Goal: Information Seeking & Learning: Learn about a topic

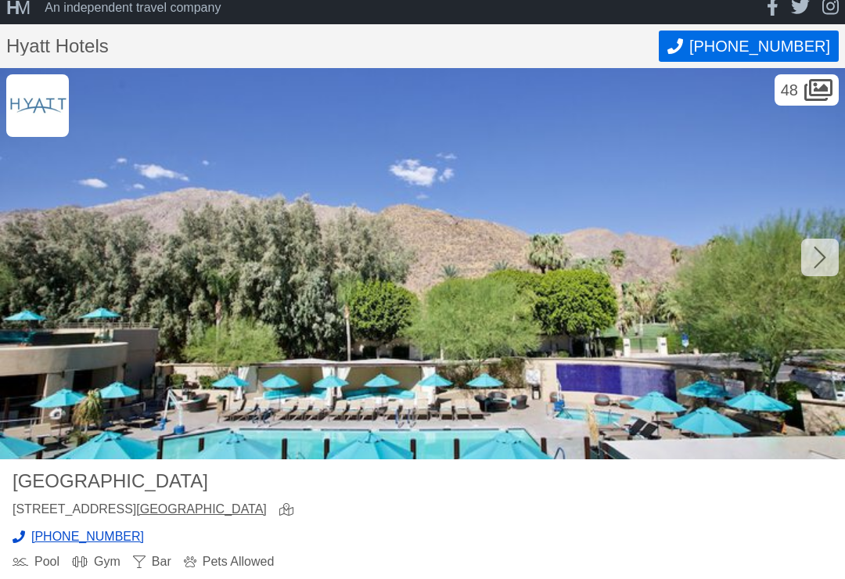
scroll to position [13, 0]
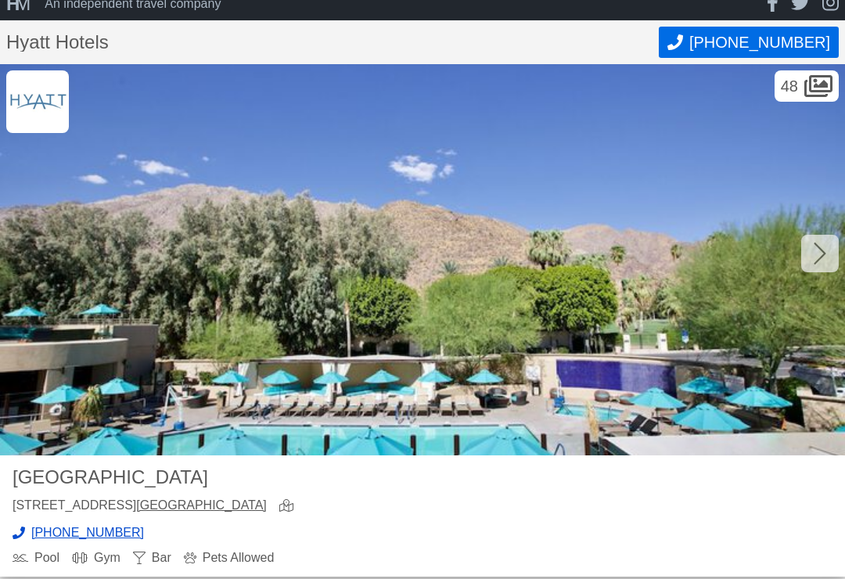
click at [815, 247] on icon at bounding box center [820, 253] width 13 height 25
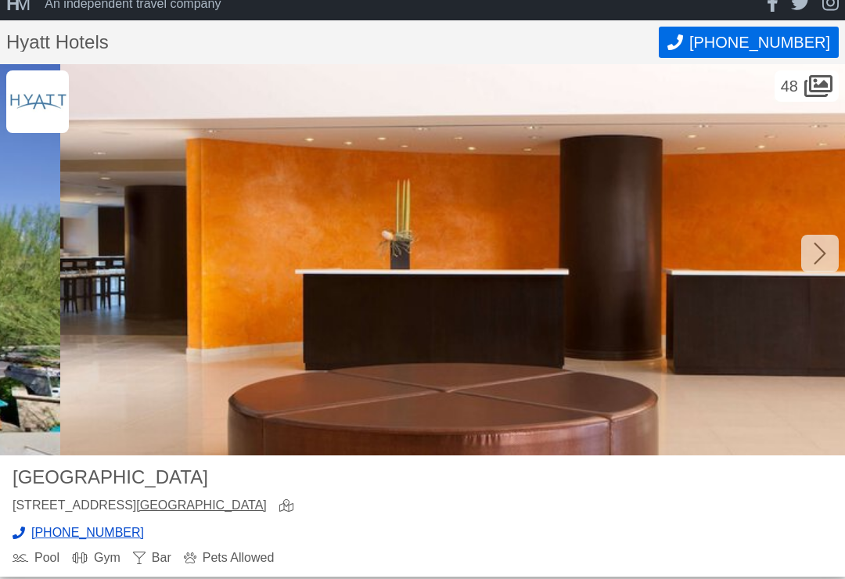
scroll to position [0, 845]
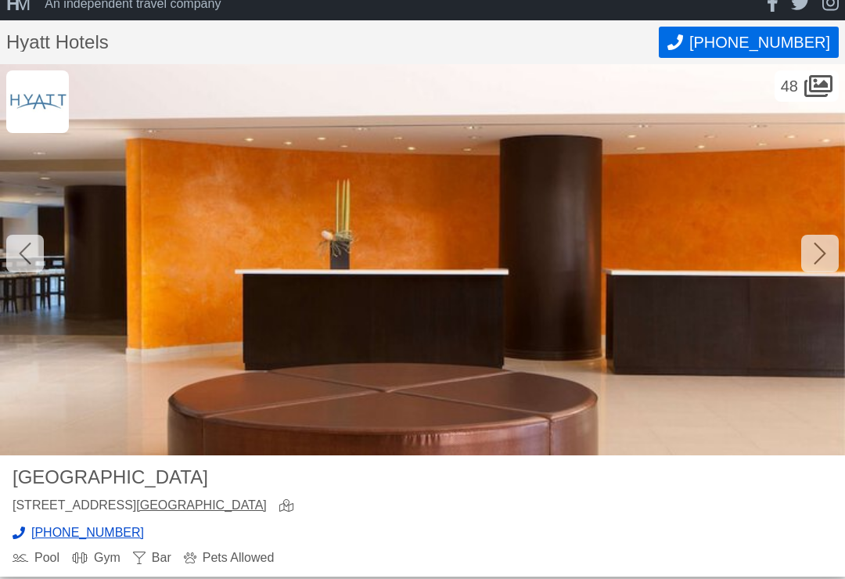
click at [807, 246] on div at bounding box center [820, 254] width 38 height 38
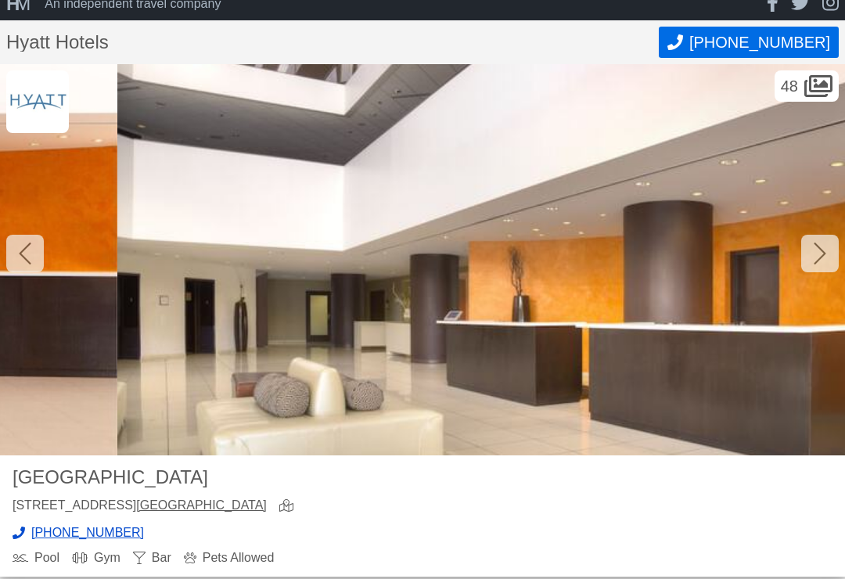
scroll to position [0, 1690]
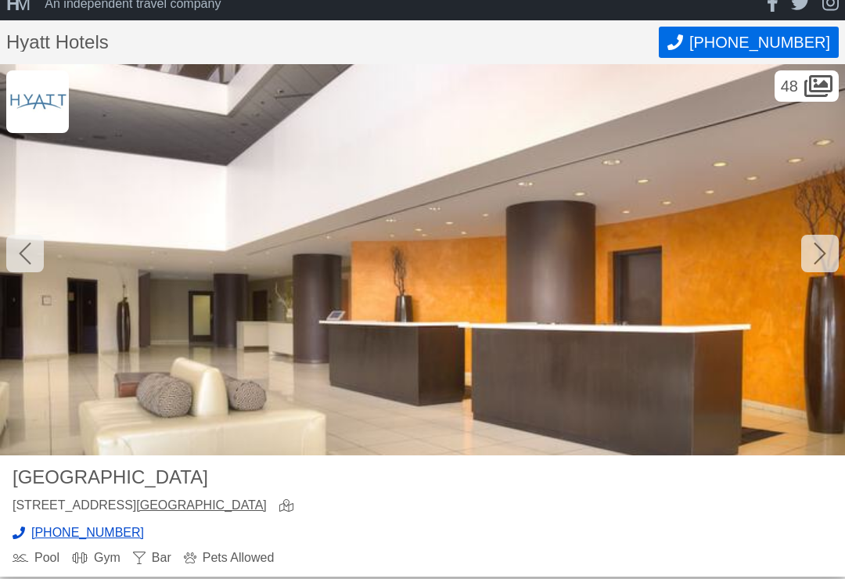
click at [815, 241] on icon at bounding box center [820, 253] width 13 height 25
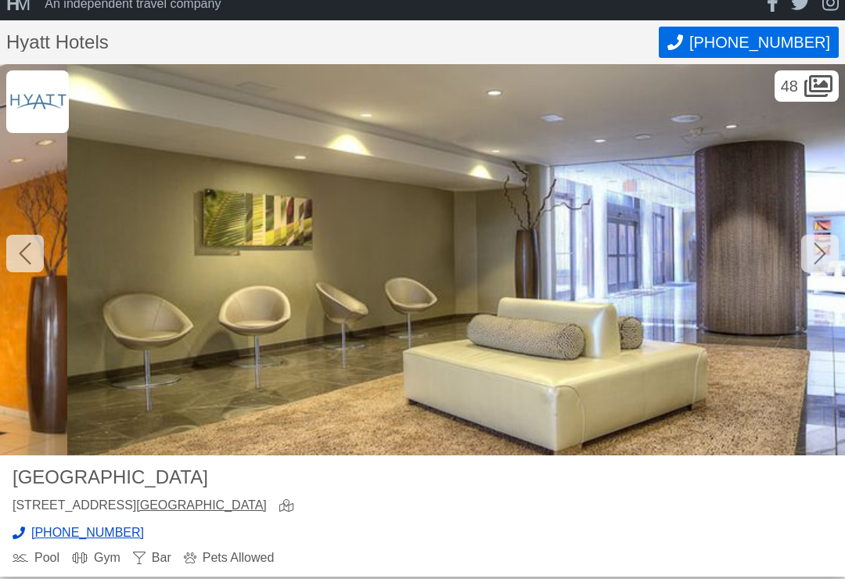
scroll to position [0, 2535]
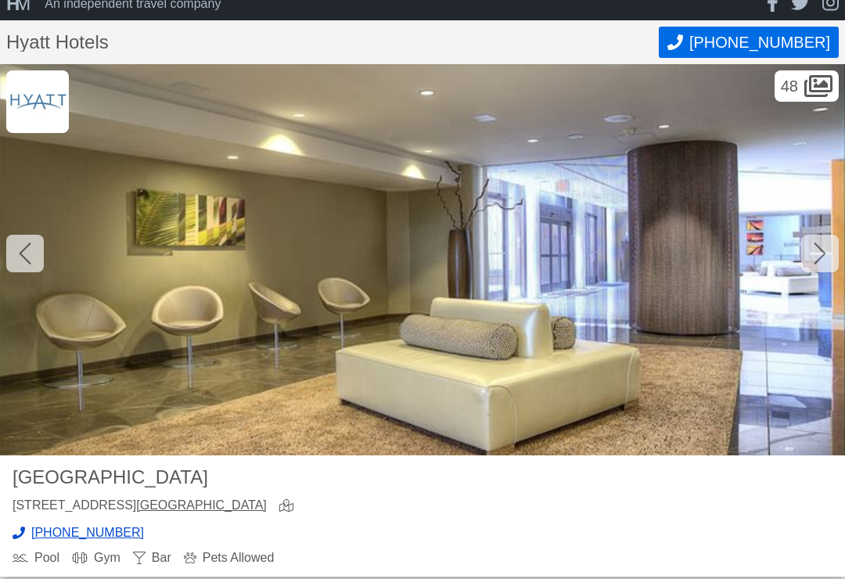
click at [819, 248] on icon at bounding box center [820, 254] width 12 height 22
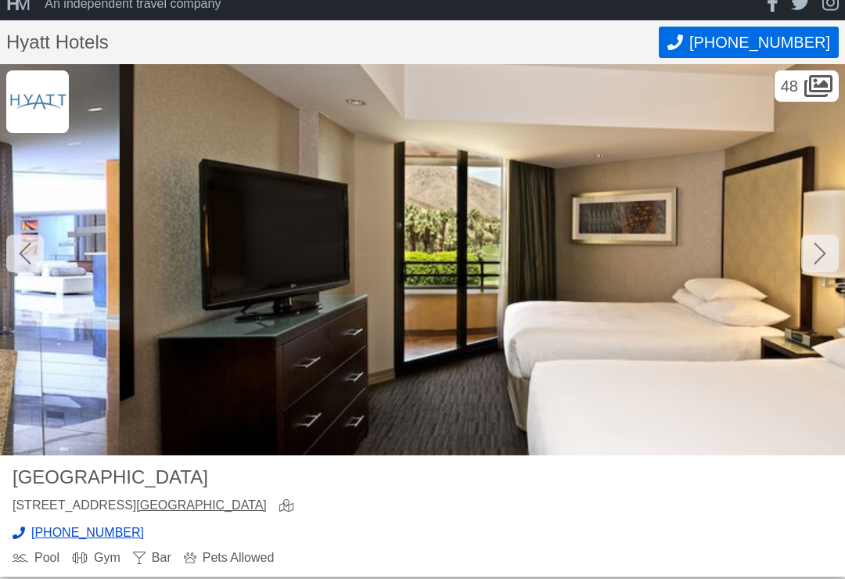
scroll to position [0, 3380]
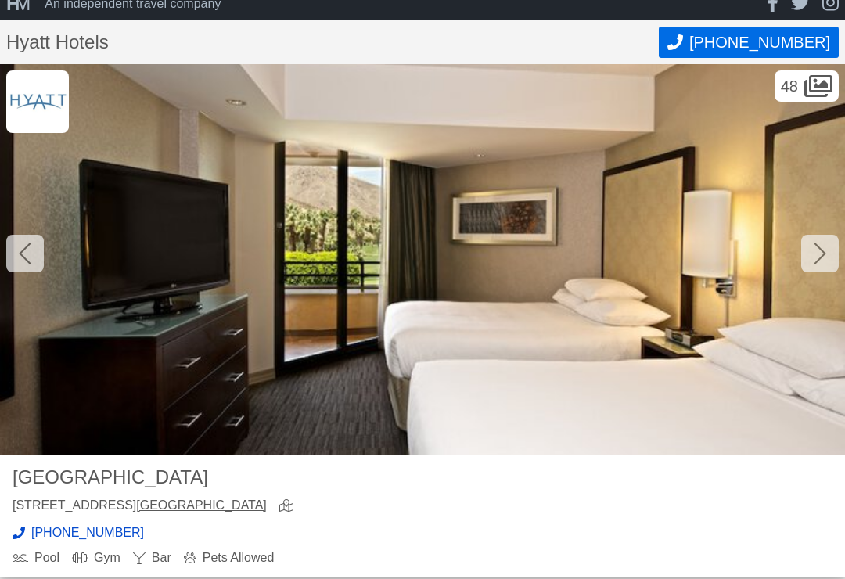
click at [810, 254] on div at bounding box center [820, 254] width 38 height 38
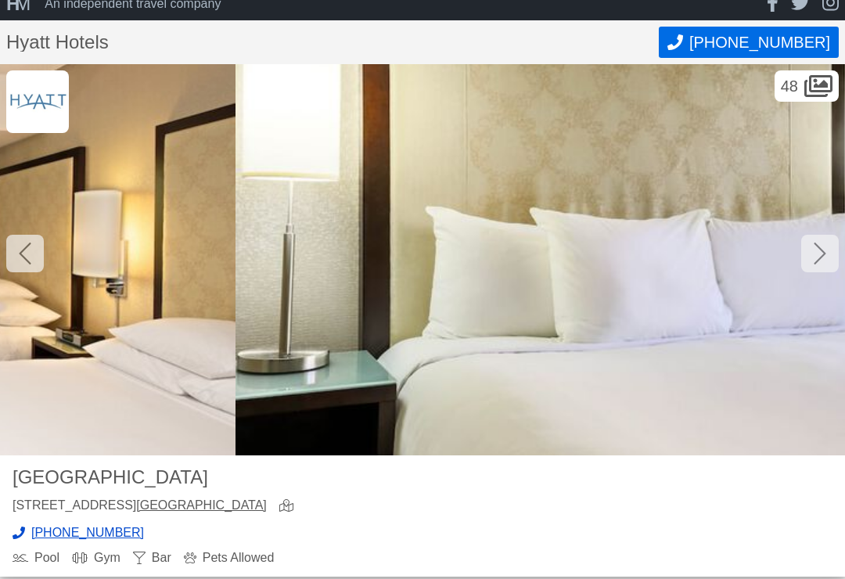
scroll to position [0, 4225]
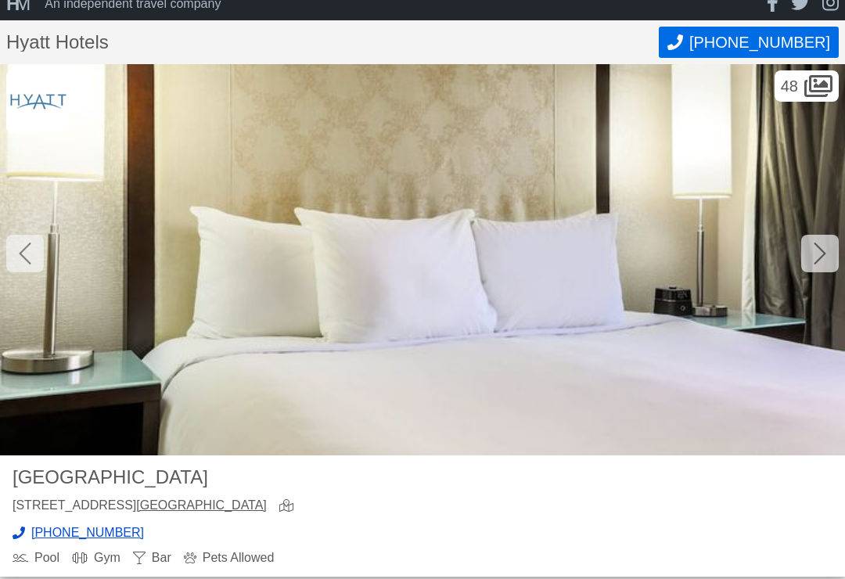
click at [821, 246] on icon at bounding box center [820, 253] width 13 height 25
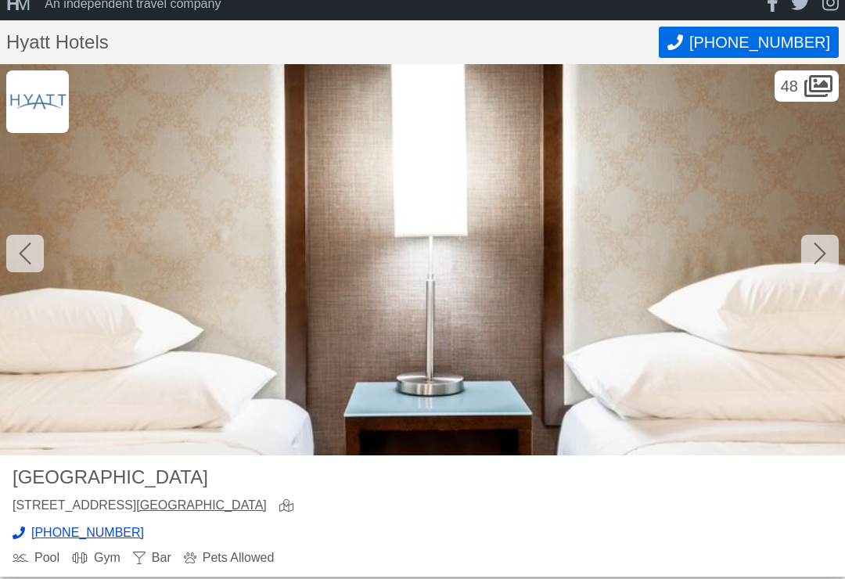
click at [829, 251] on div at bounding box center [820, 254] width 38 height 38
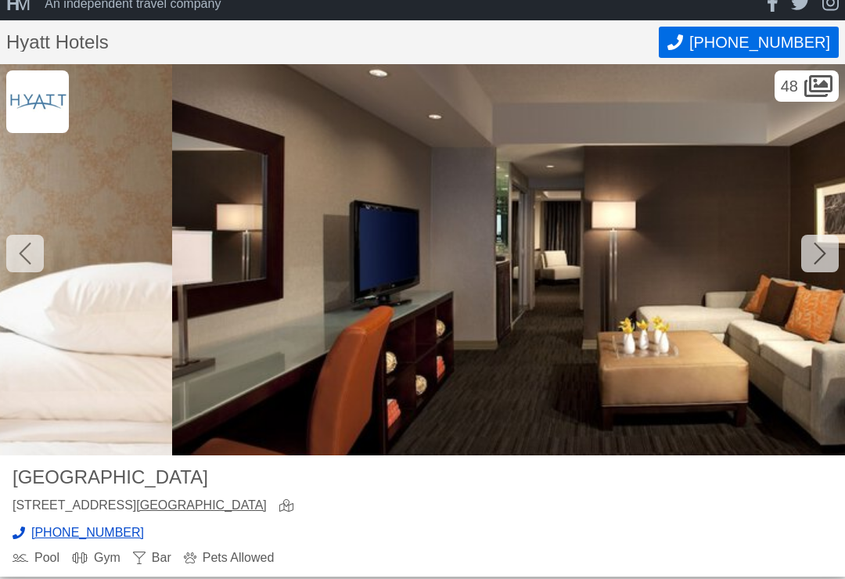
scroll to position [0, 5915]
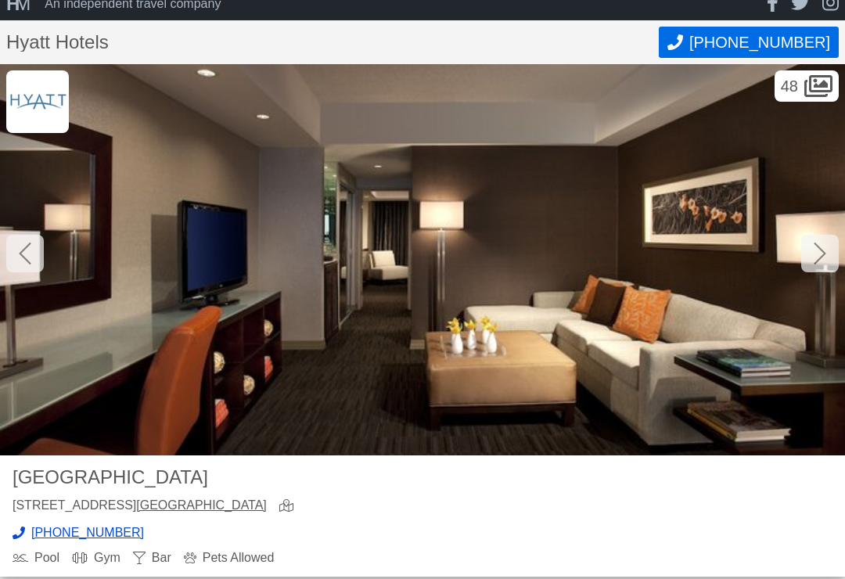
click at [818, 248] on icon at bounding box center [820, 253] width 13 height 25
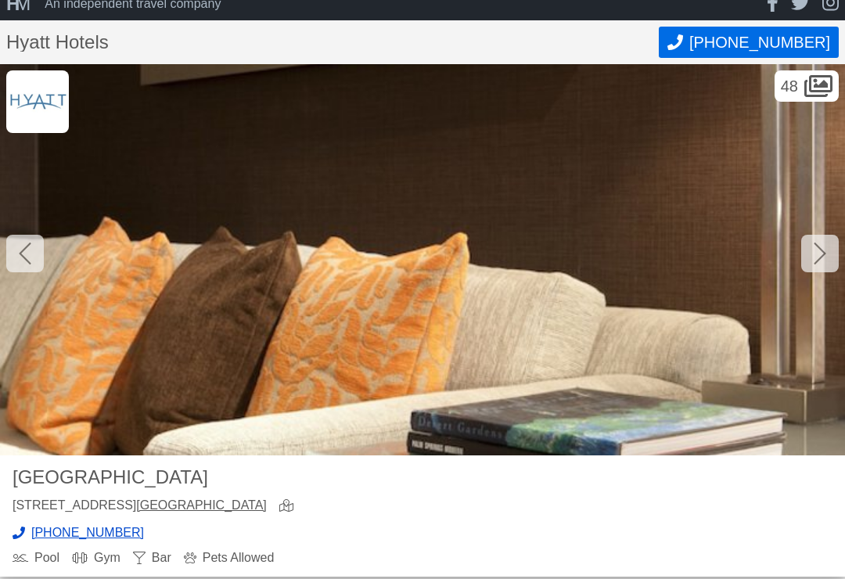
click at [815, 252] on icon at bounding box center [820, 253] width 13 height 25
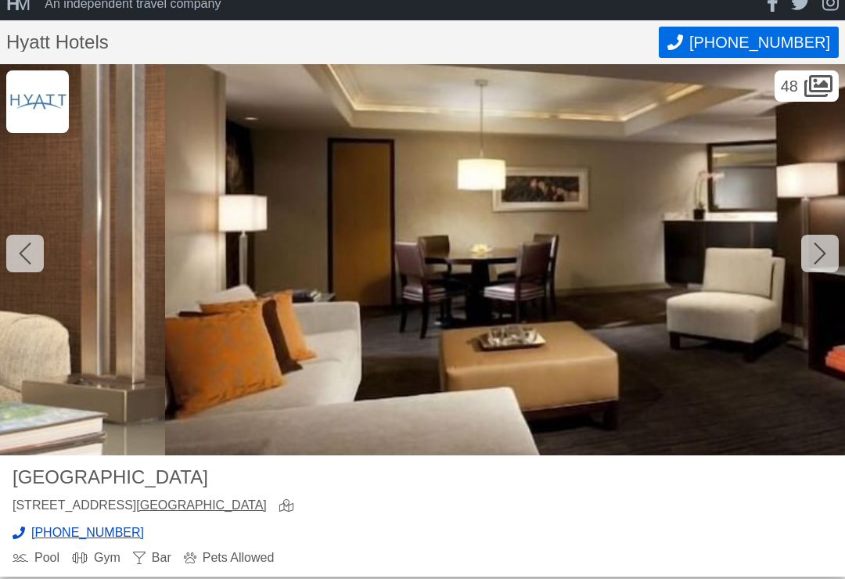
scroll to position [0, 7605]
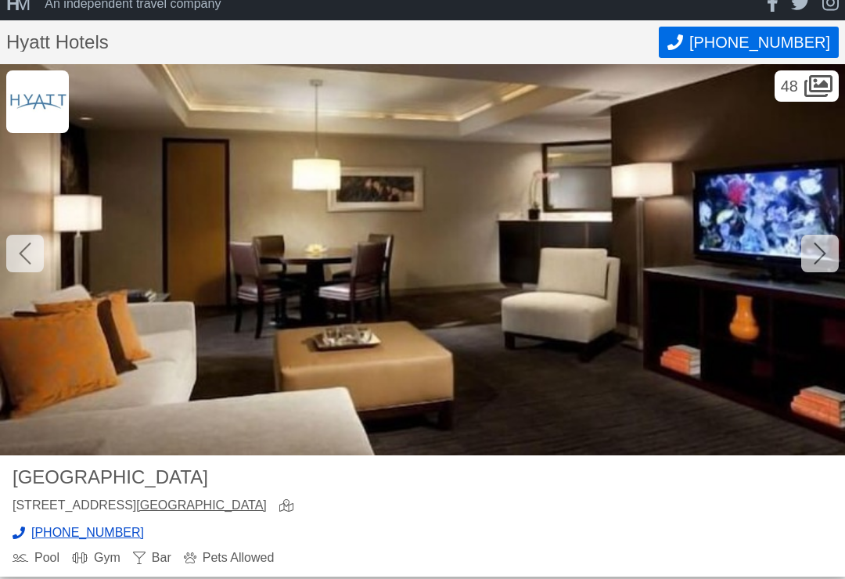
click at [820, 257] on icon at bounding box center [820, 254] width 12 height 22
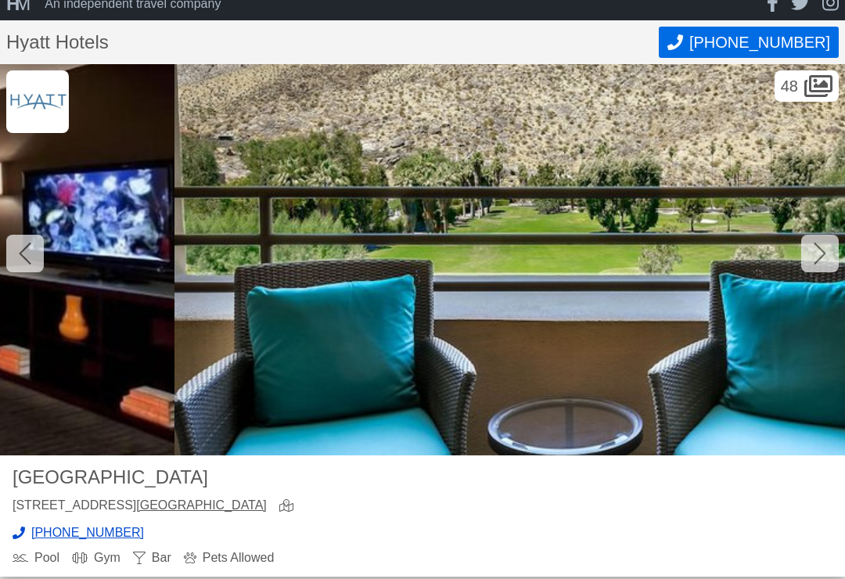
scroll to position [0, 8450]
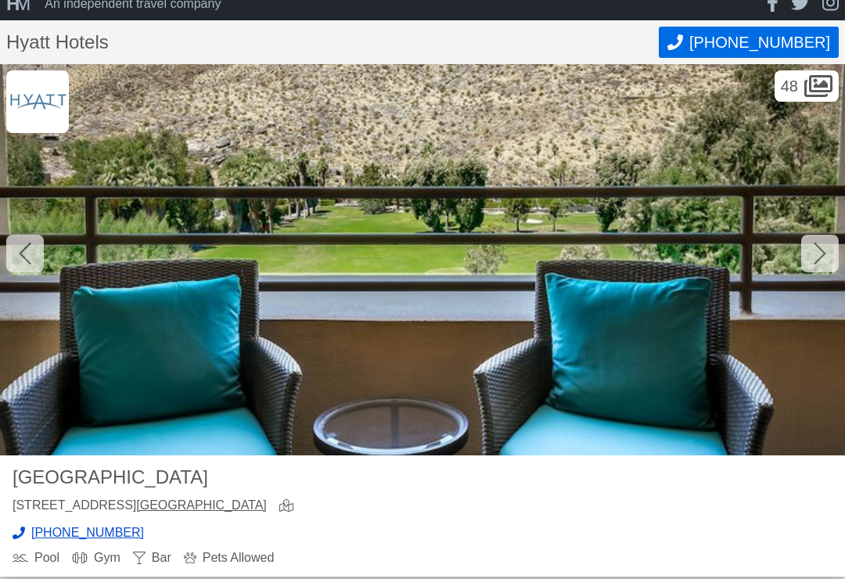
click at [822, 254] on icon at bounding box center [820, 254] width 12 height 22
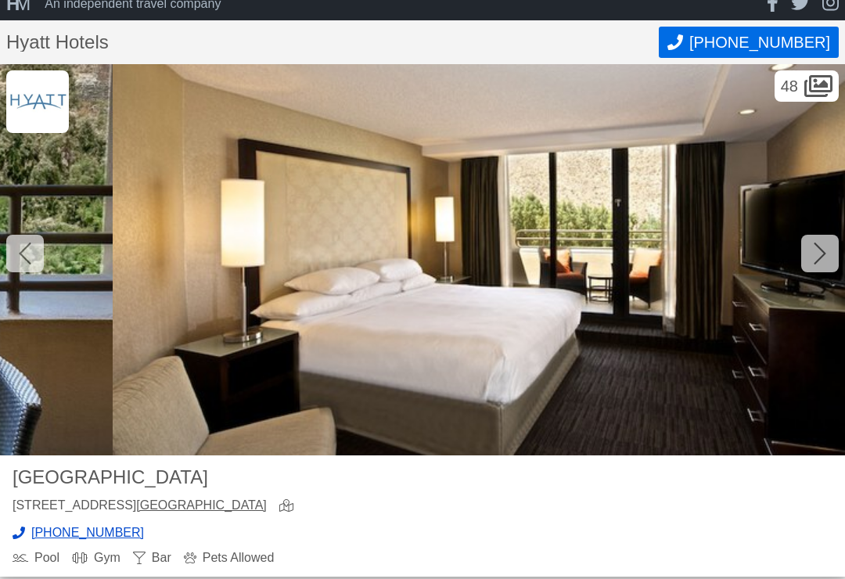
scroll to position [0, 9295]
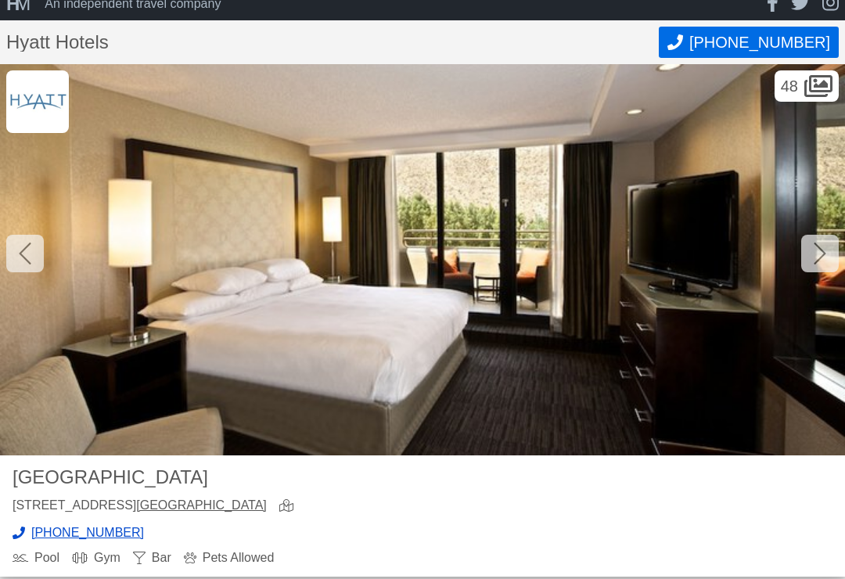
click at [812, 259] on div at bounding box center [820, 254] width 38 height 38
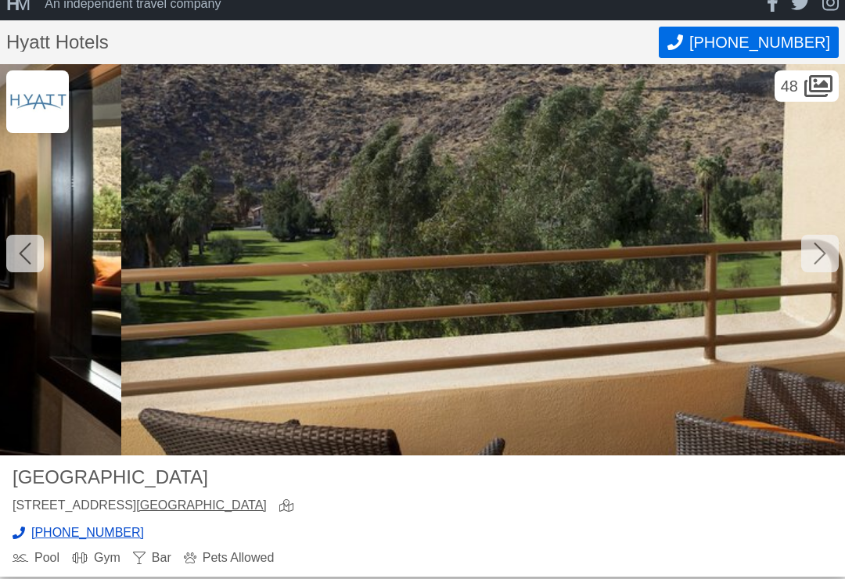
scroll to position [0, 10140]
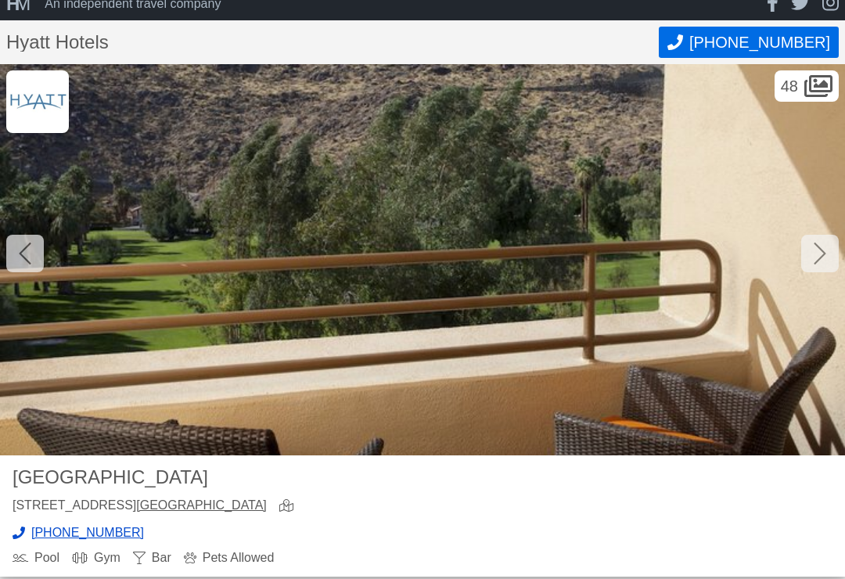
click at [816, 251] on icon at bounding box center [820, 253] width 13 height 25
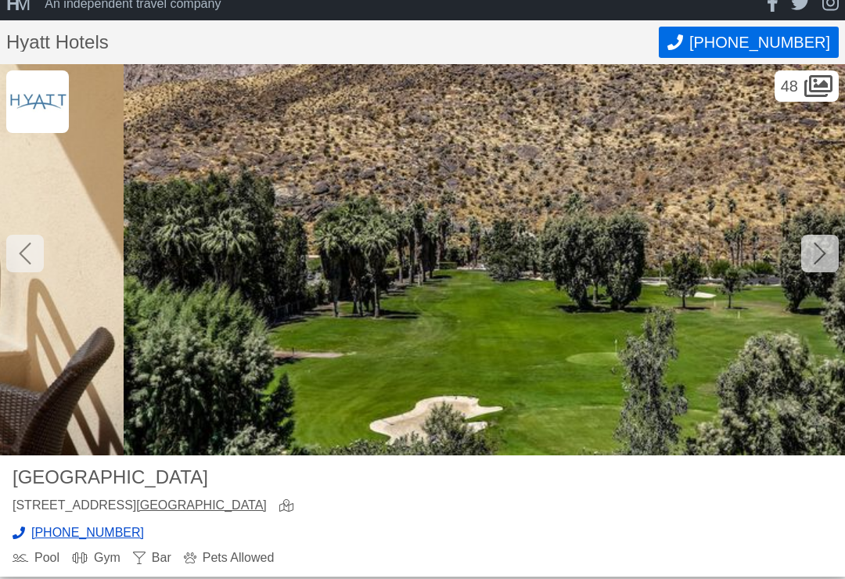
scroll to position [0, 10985]
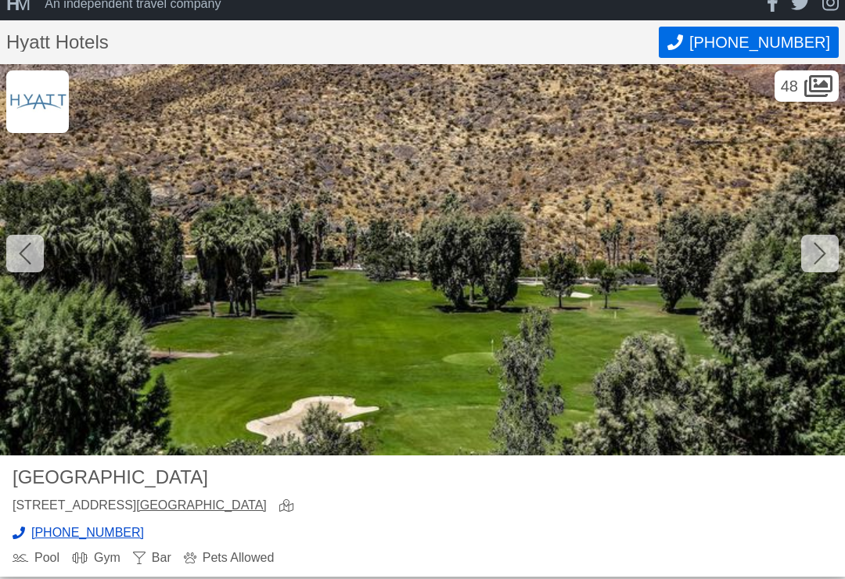
click at [807, 254] on div at bounding box center [820, 254] width 38 height 38
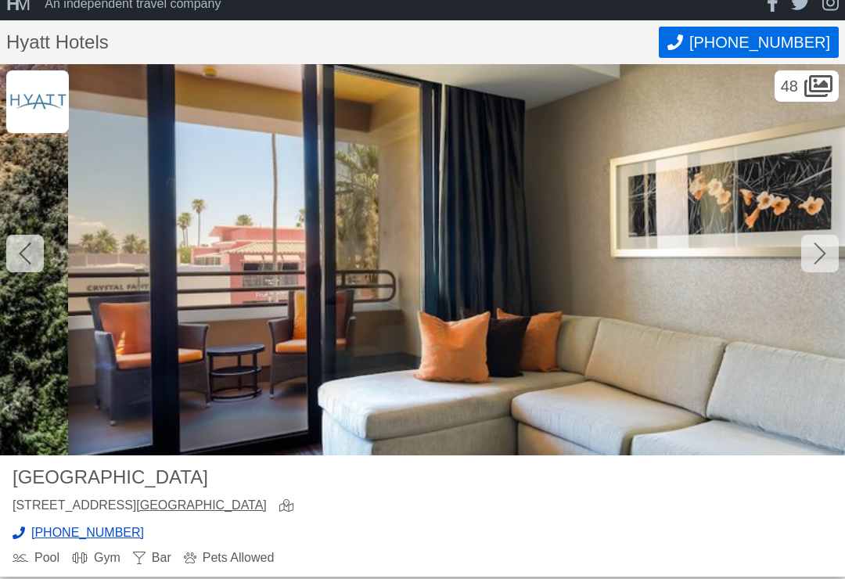
scroll to position [0, 11830]
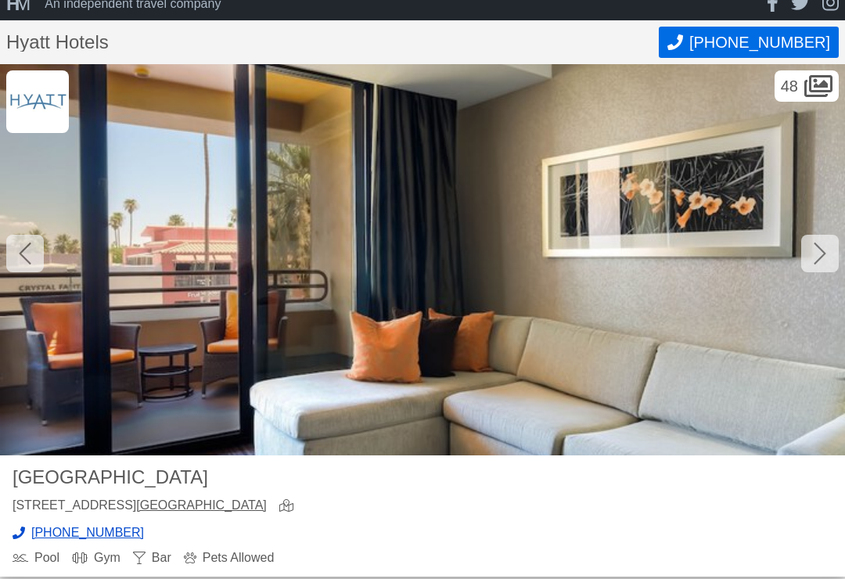
click at [820, 250] on icon at bounding box center [820, 253] width 13 height 25
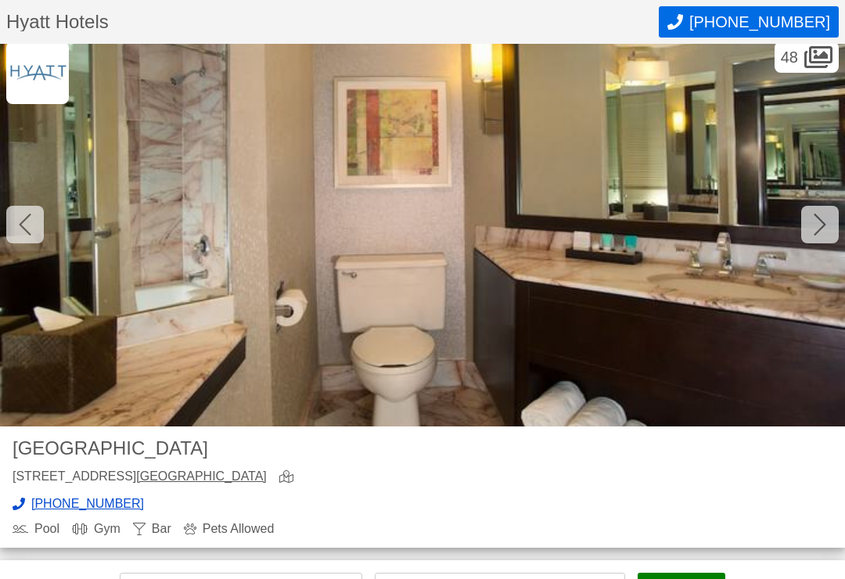
scroll to position [46, 0]
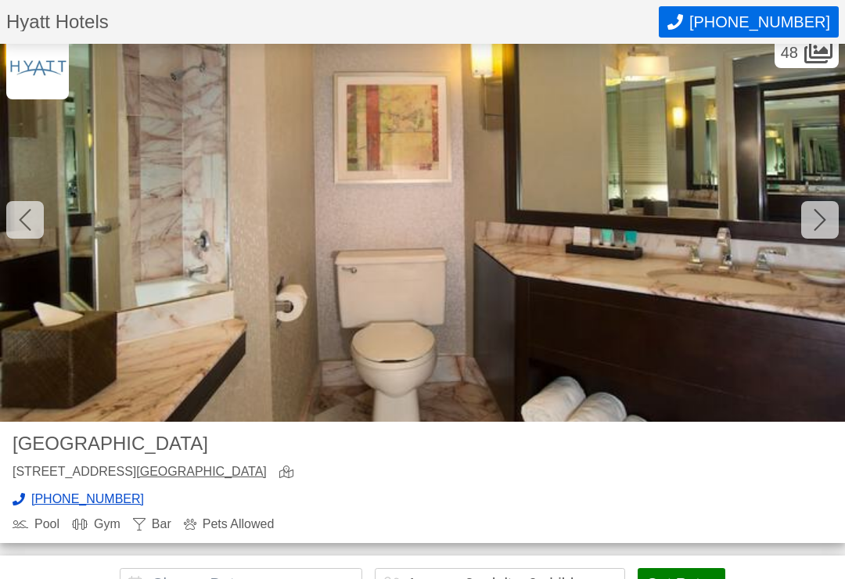
click at [811, 231] on div at bounding box center [820, 221] width 38 height 38
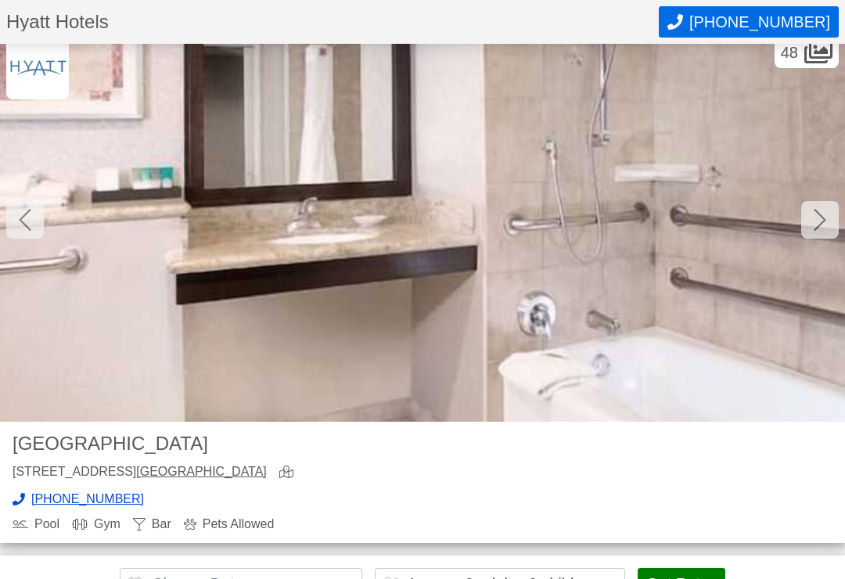
scroll to position [47, 0]
click at [803, 225] on div at bounding box center [820, 220] width 38 height 38
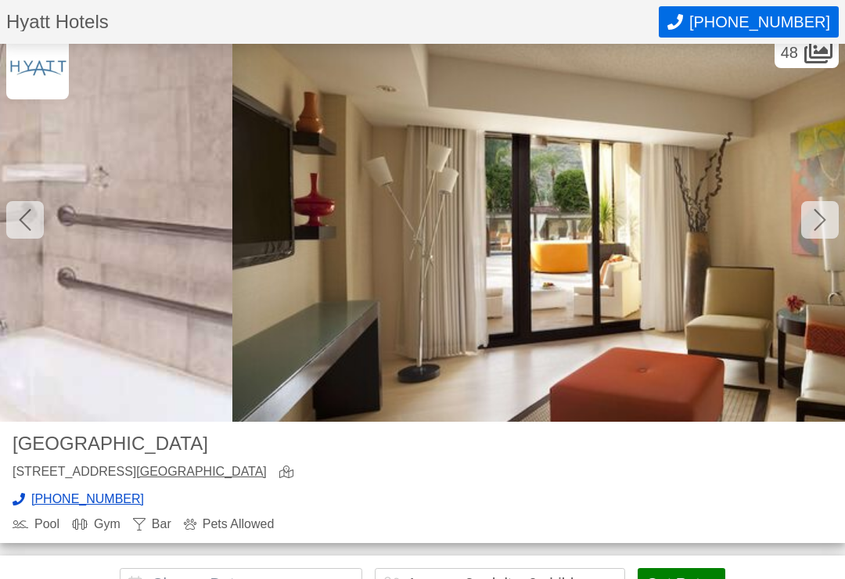
scroll to position [0, 14365]
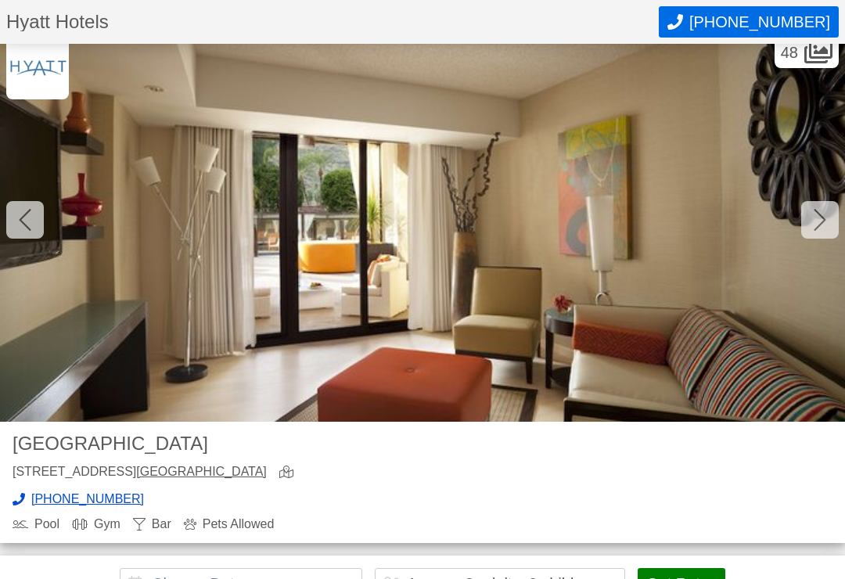
click at [813, 225] on div at bounding box center [820, 220] width 38 height 38
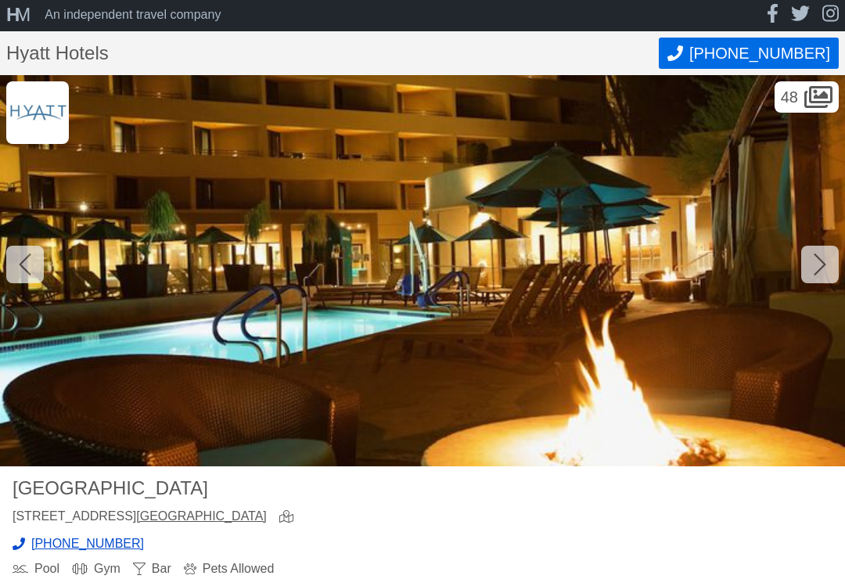
scroll to position [0, 0]
